Goal: Browse casually: Explore the website without a specific task or goal

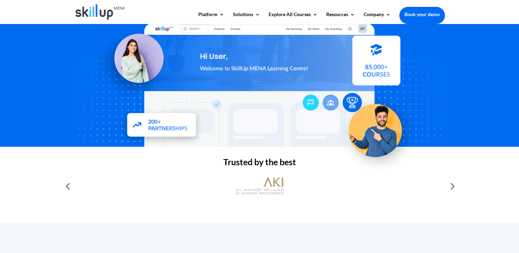
scroll to position [172, 0]
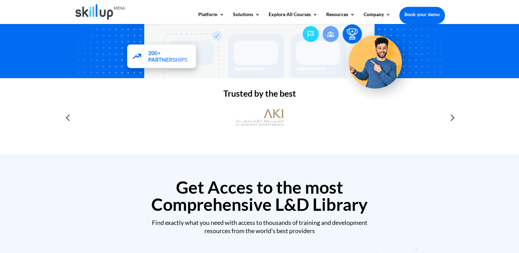
click at [453, 118] on div at bounding box center [452, 118] width 14 height 14
click at [454, 116] on div at bounding box center [452, 118] width 14 height 14
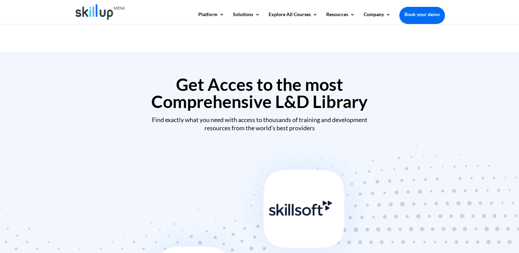
scroll to position [206, 0]
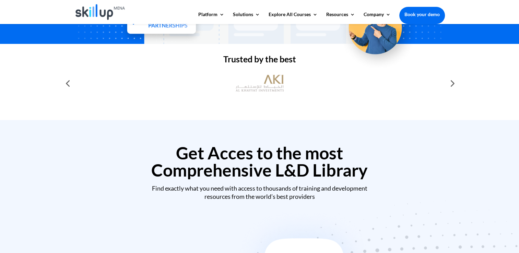
click at [451, 84] on div at bounding box center [452, 84] width 14 height 14
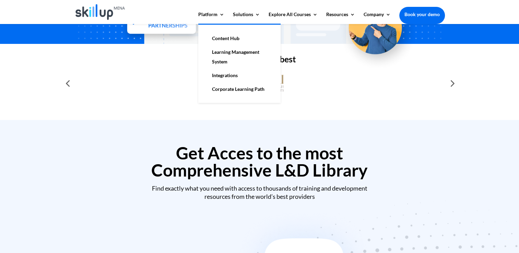
click at [226, 73] on link "Integrations" at bounding box center [239, 76] width 69 height 14
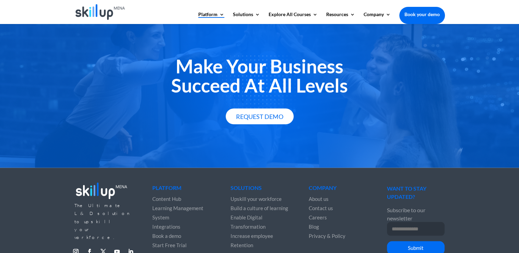
scroll to position [1258, 0]
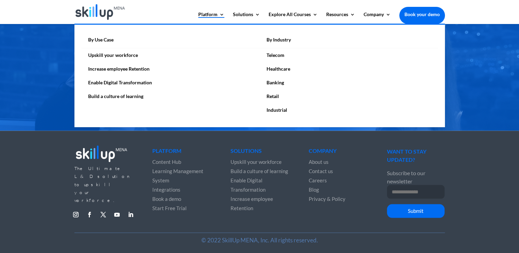
click at [274, 98] on link "Retail" at bounding box center [349, 97] width 178 height 14
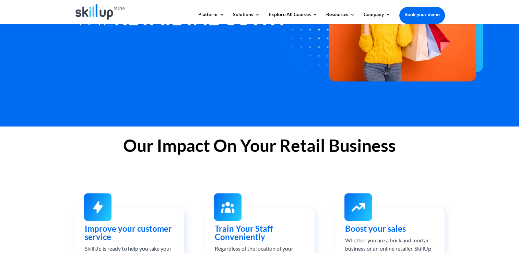
scroll to position [172, 0]
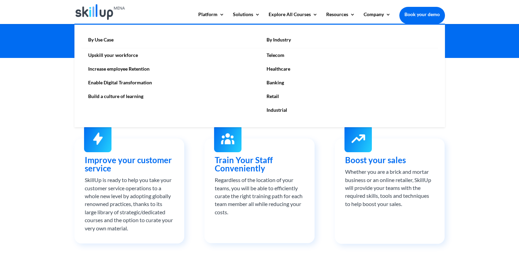
click at [277, 109] on link "Industrial" at bounding box center [349, 110] width 178 height 14
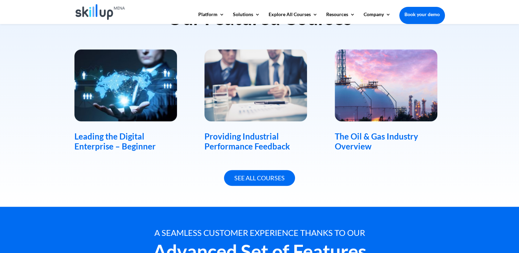
scroll to position [583, 0]
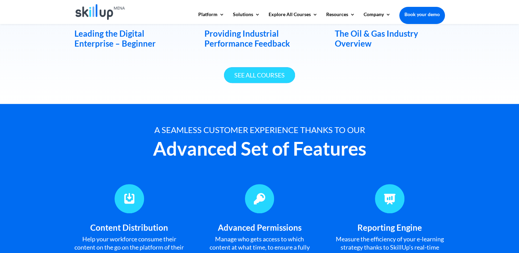
click at [285, 72] on link "See All Courses" at bounding box center [259, 75] width 71 height 16
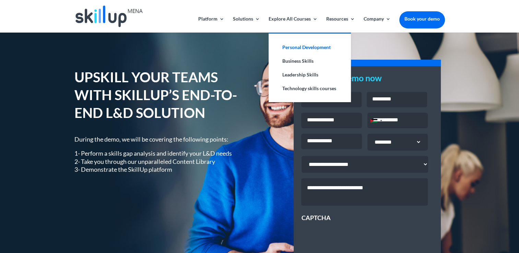
click at [288, 48] on link "Personal Development" at bounding box center [309, 47] width 69 height 14
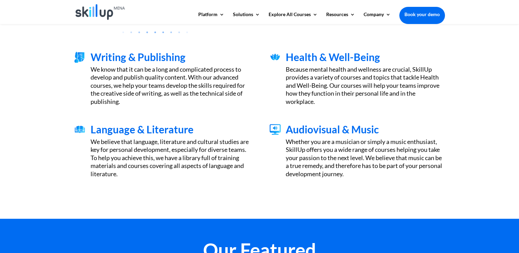
scroll to position [274, 0]
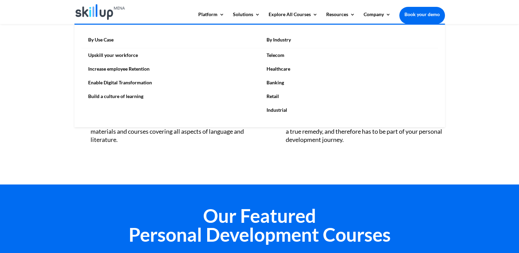
click at [122, 82] on link "Enable Digital Transformation" at bounding box center [170, 83] width 178 height 14
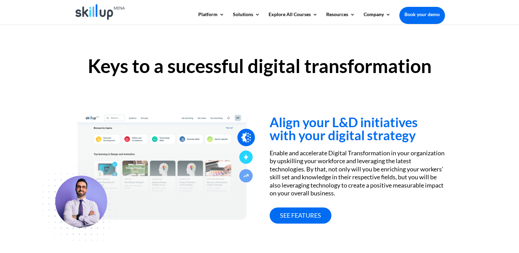
scroll to position [240, 0]
